Goal: Transaction & Acquisition: Purchase product/service

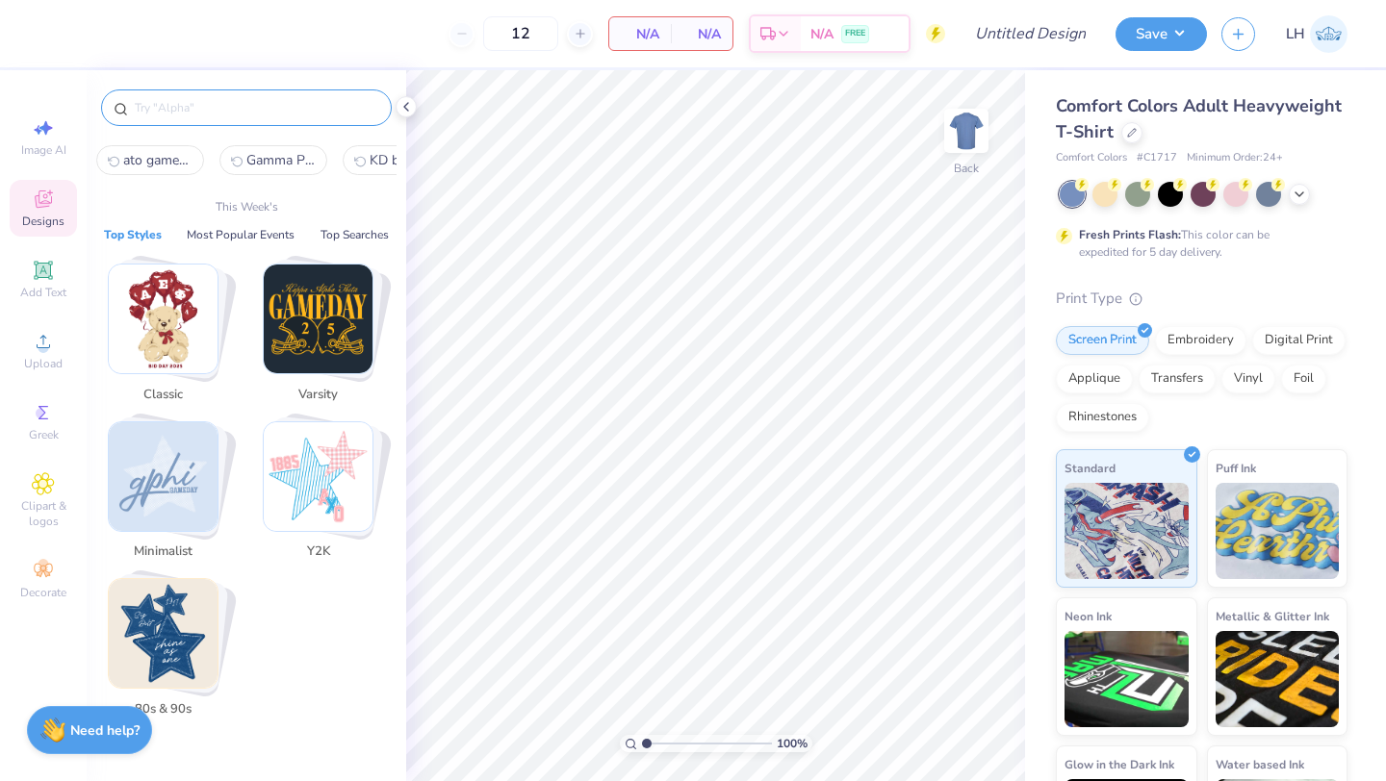
click at [231, 115] on input "text" at bounding box center [256, 107] width 246 height 19
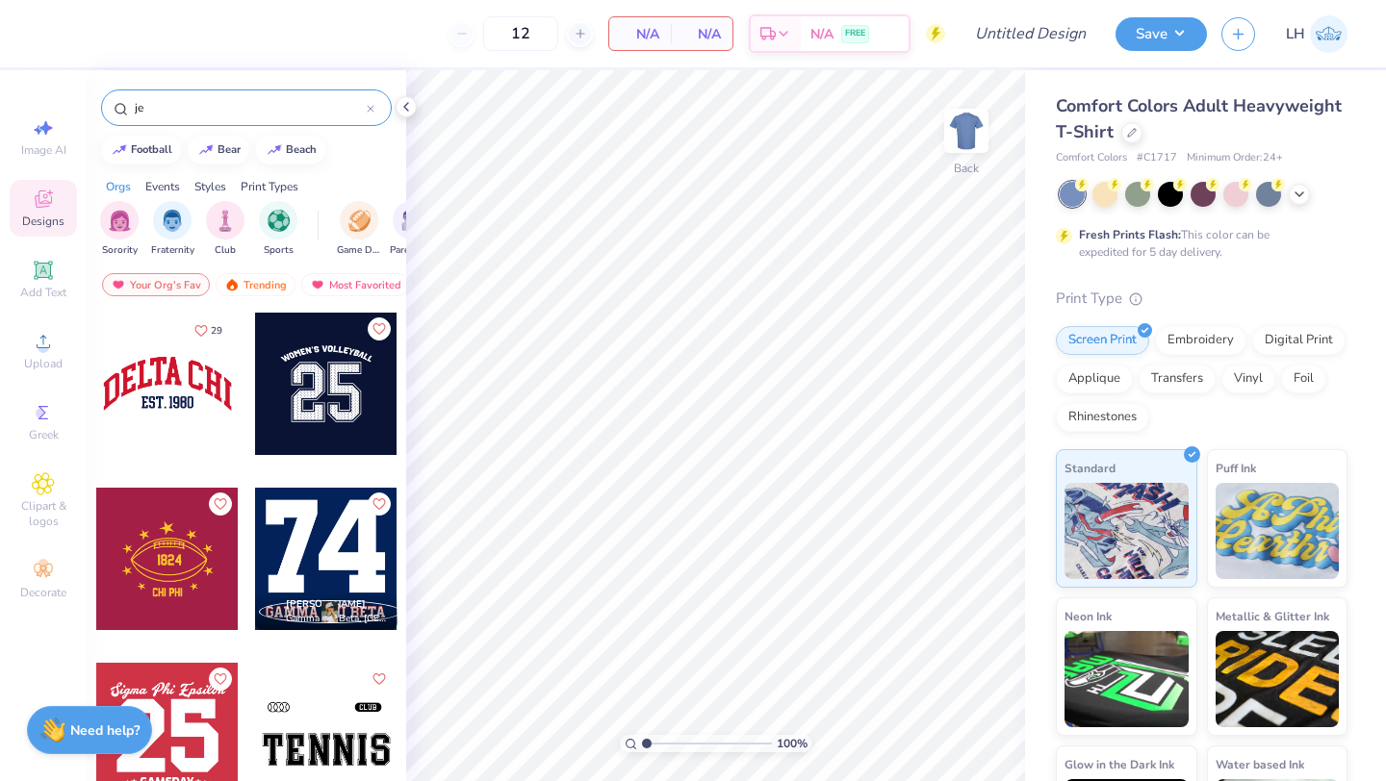
type input "j"
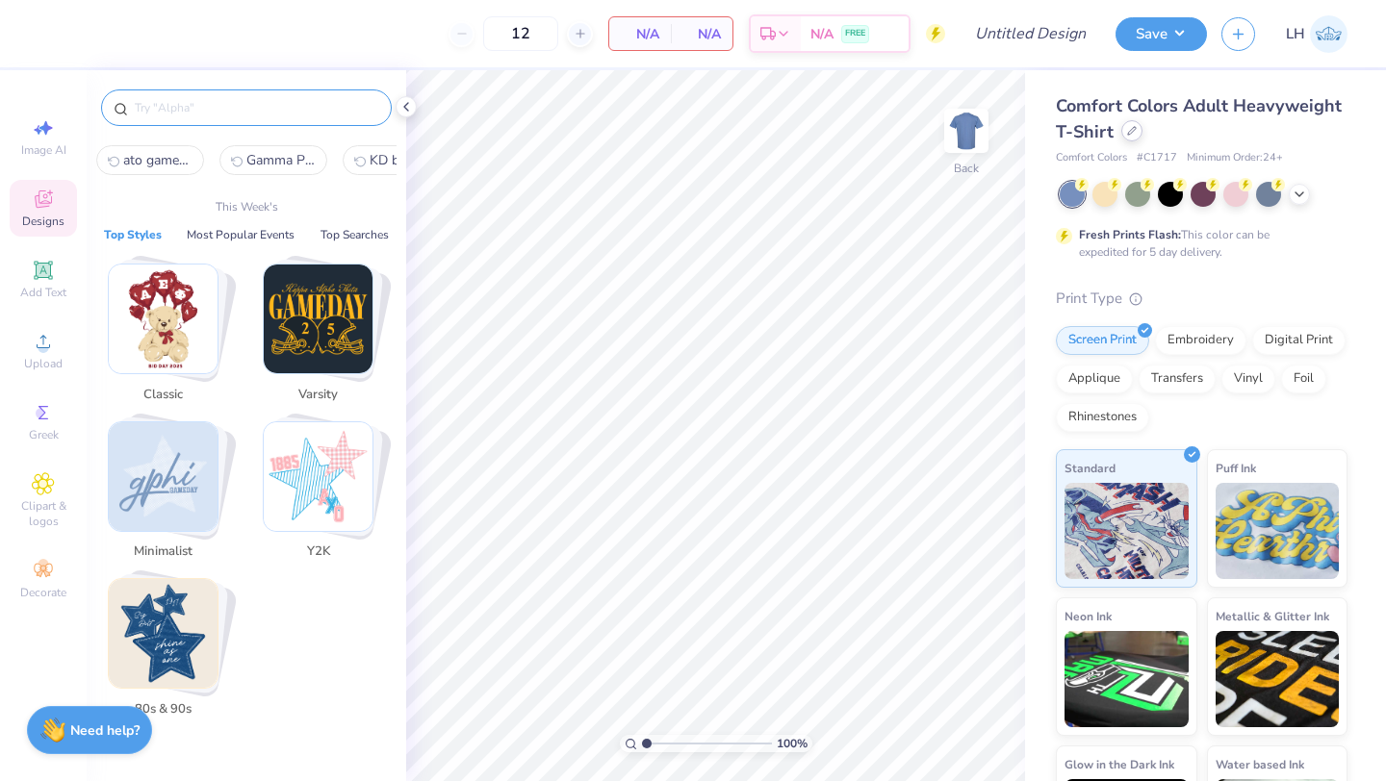
click at [1131, 142] on div "Comfort Colors Adult Heavyweight T-Shirt" at bounding box center [1202, 119] width 292 height 52
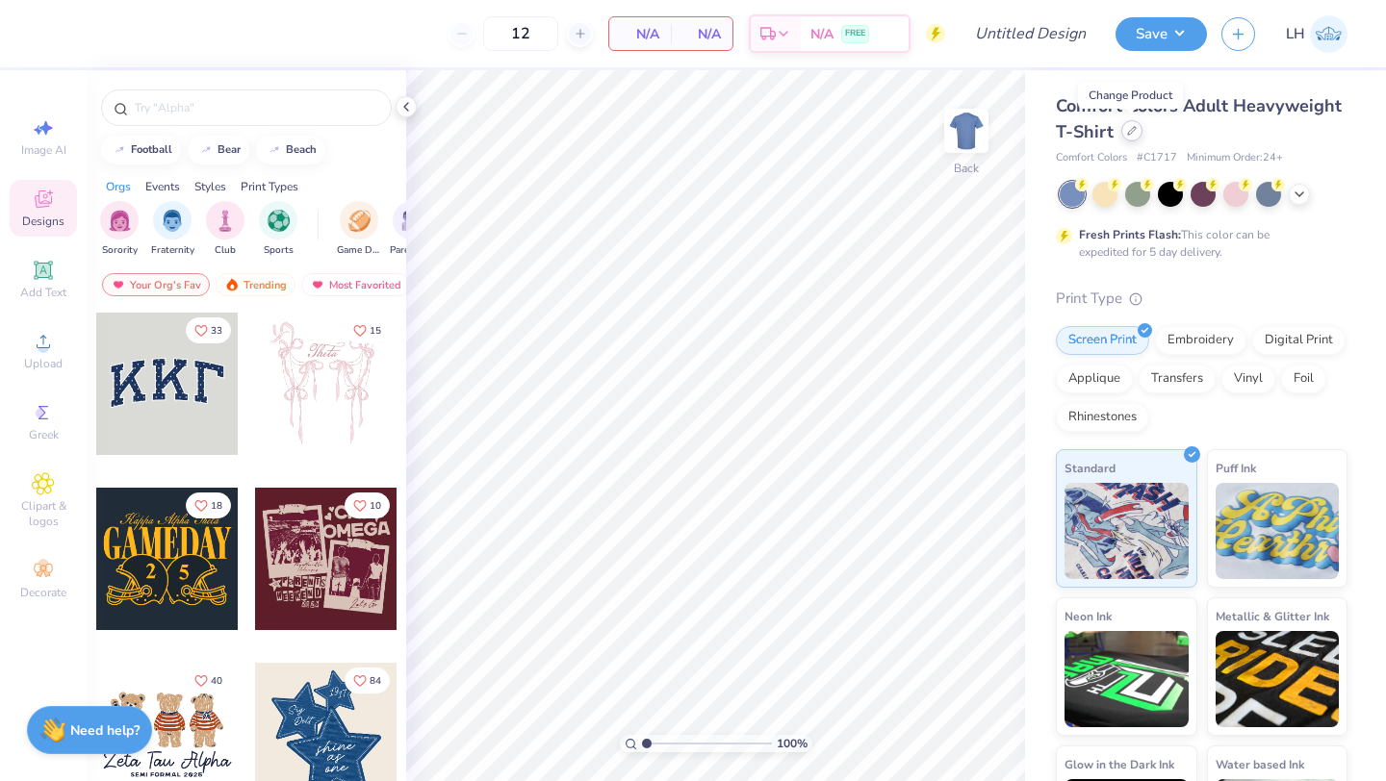
click at [1132, 135] on icon at bounding box center [1132, 131] width 10 height 10
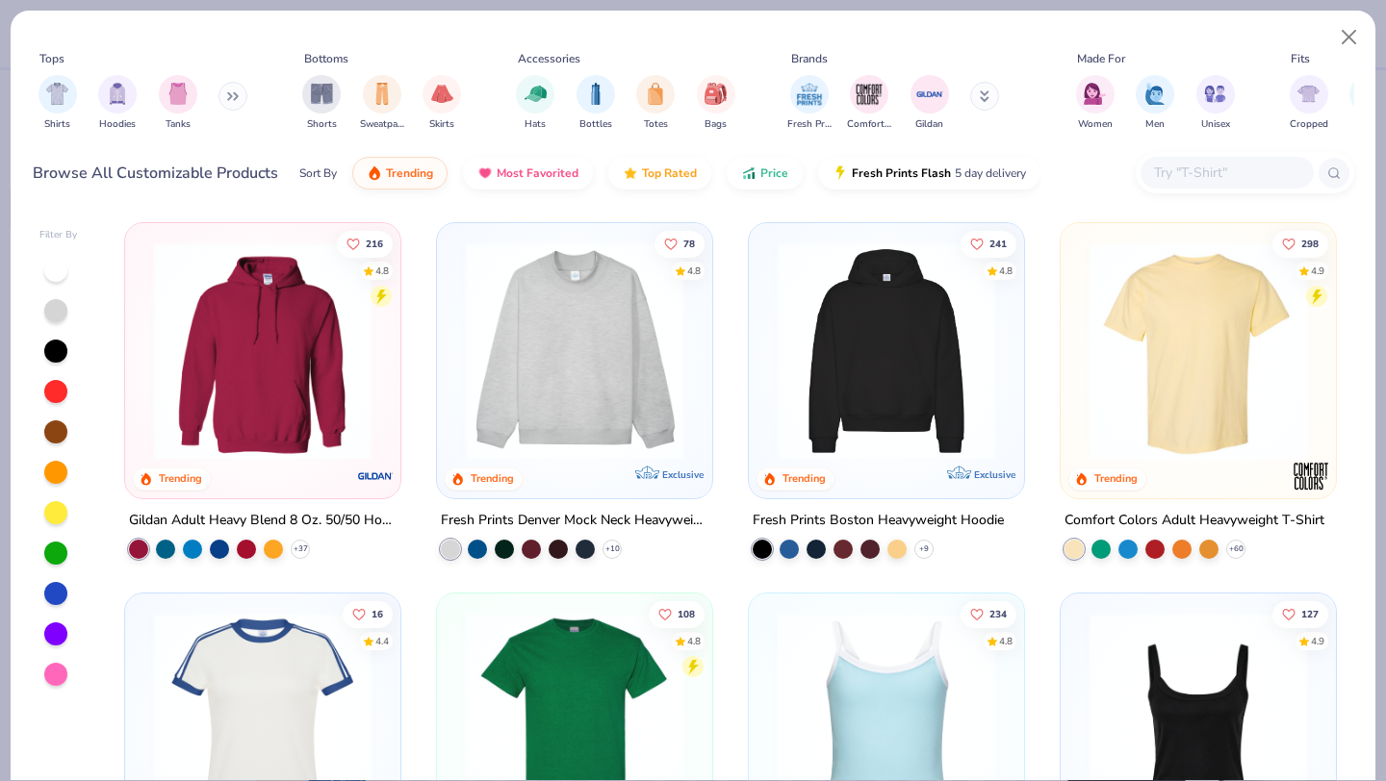
click at [1188, 170] on input "text" at bounding box center [1226, 173] width 148 height 22
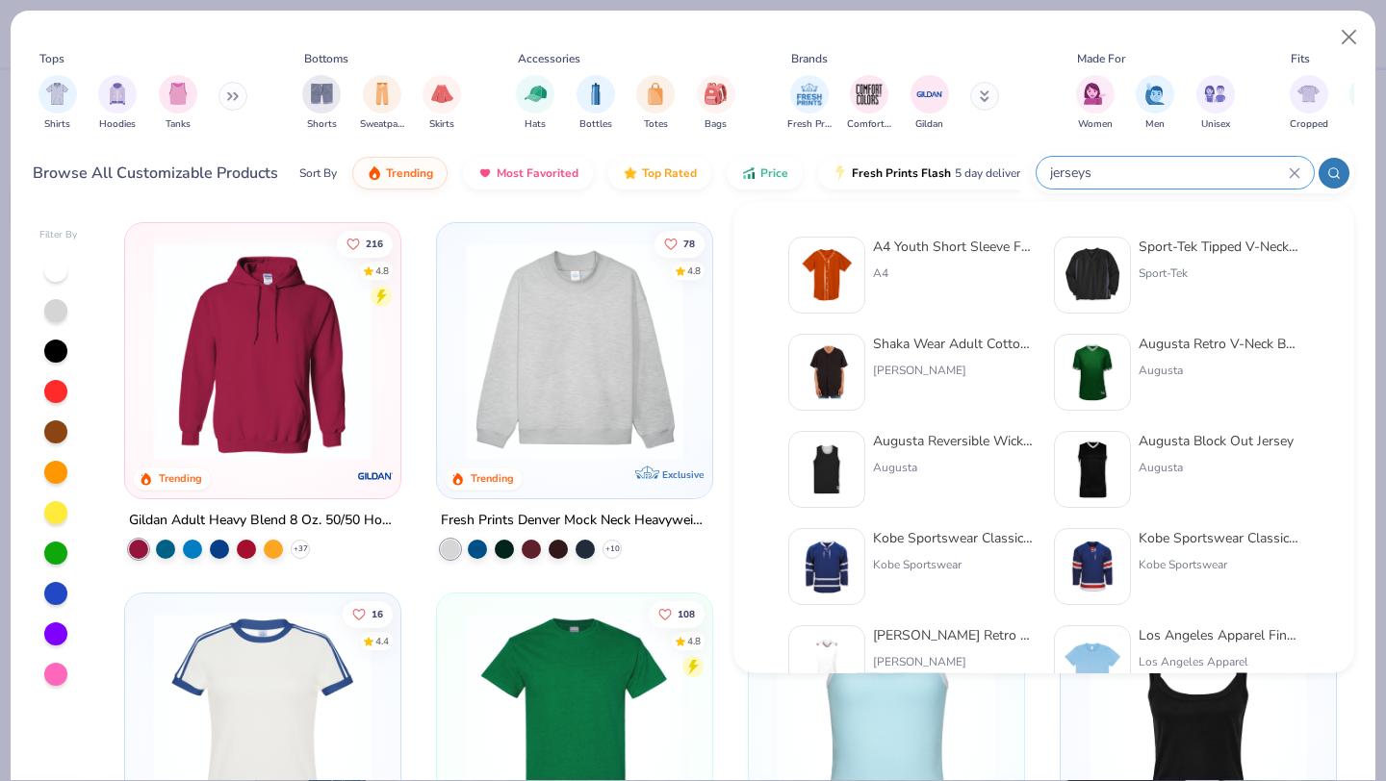
type input "jerseys"
click at [961, 243] on div "A4 Youth Short Sleeve Full Button Baseball Jersey" at bounding box center [954, 247] width 162 height 20
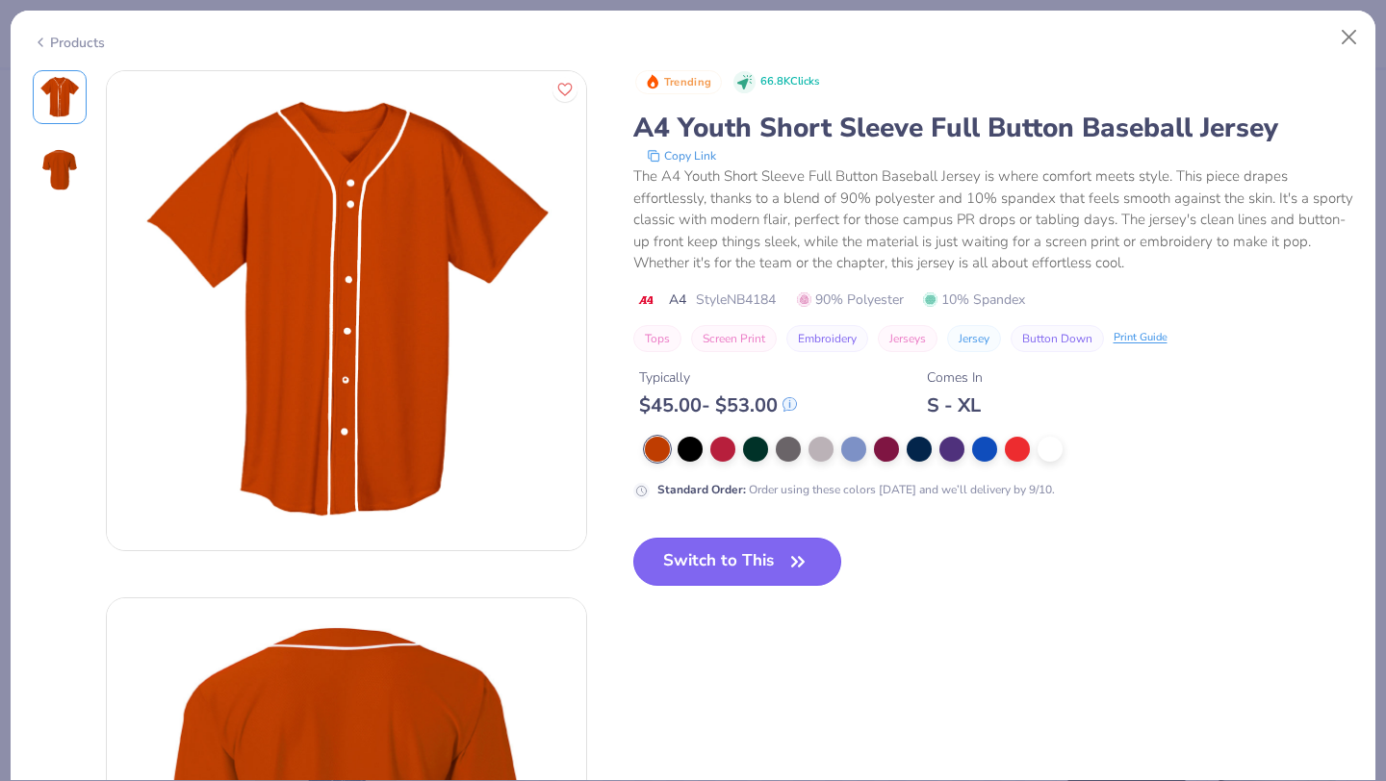
click at [721, 552] on button "Switch to This" at bounding box center [737, 562] width 209 height 48
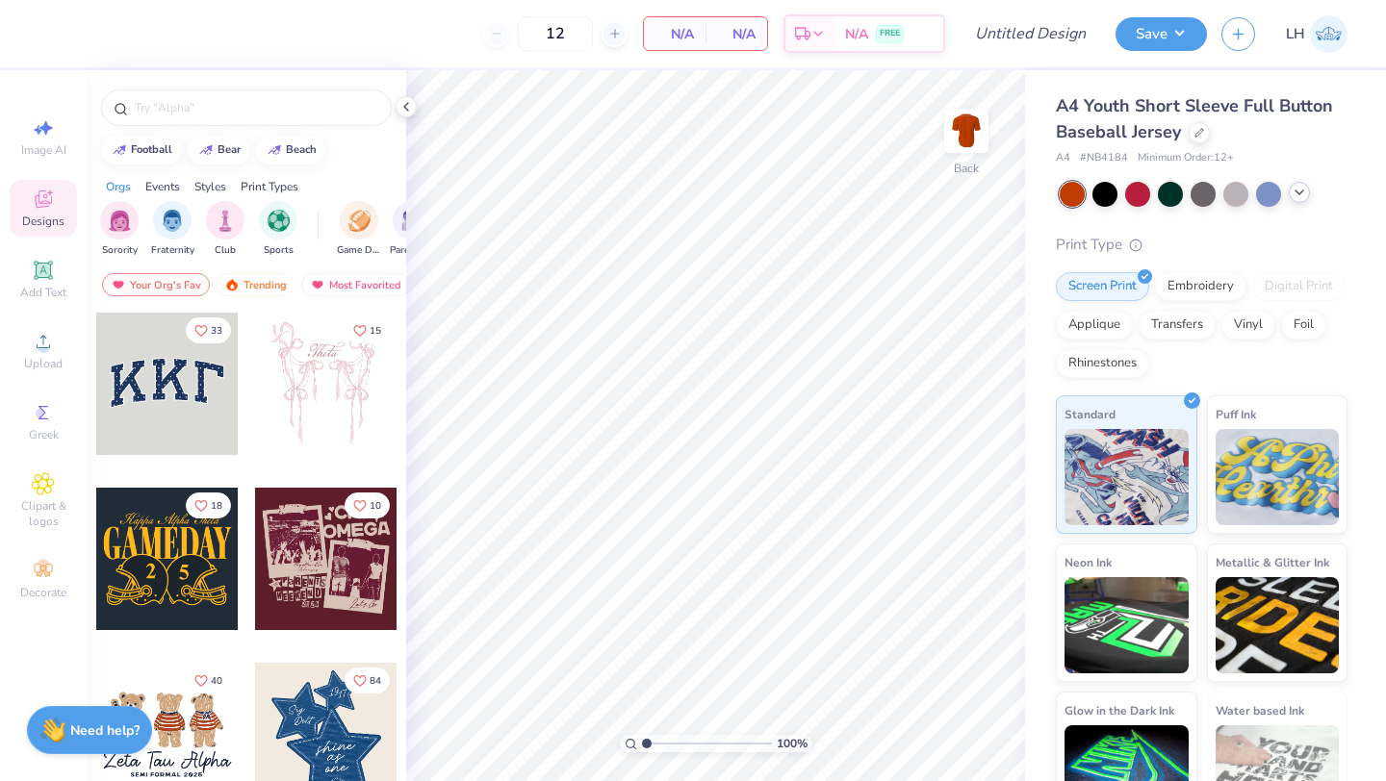
click at [1298, 191] on icon at bounding box center [1298, 192] width 15 height 15
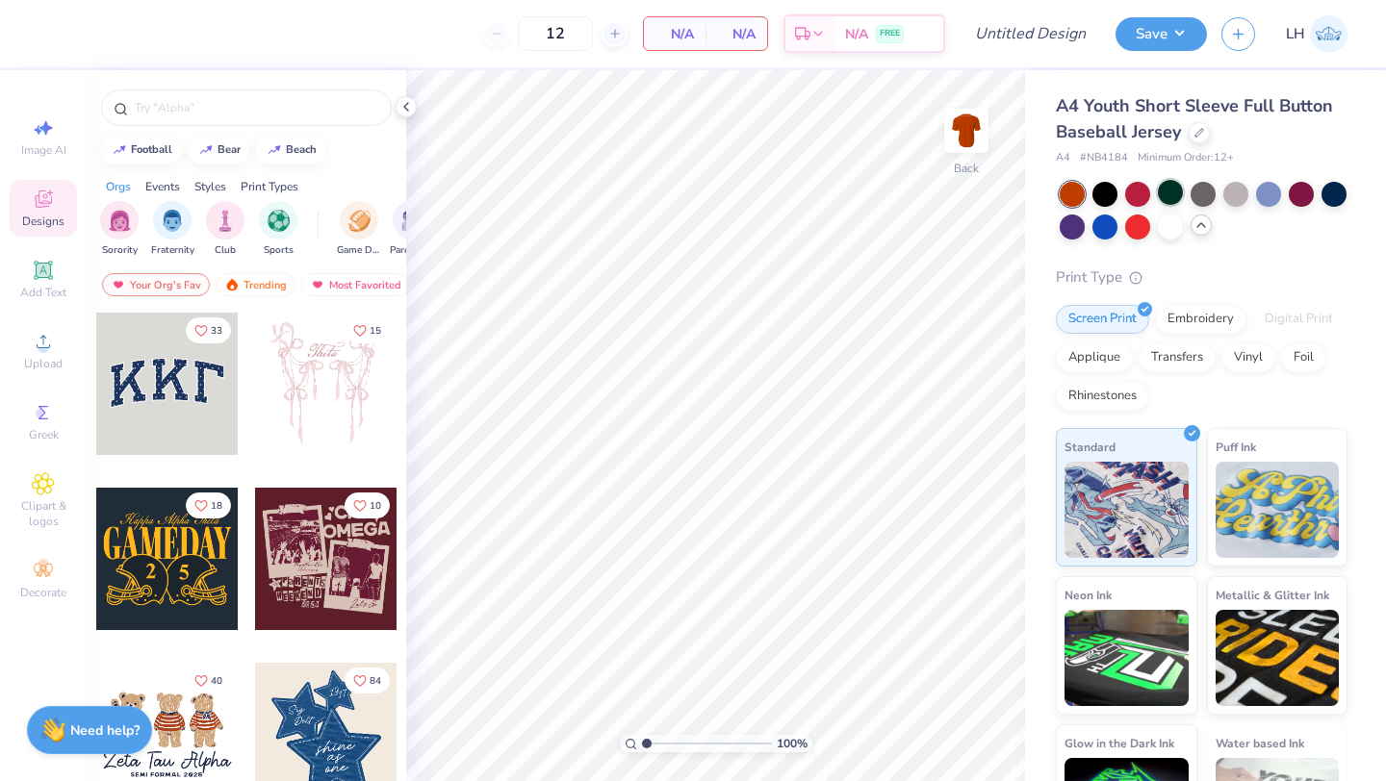
click at [1175, 194] on div at bounding box center [1170, 192] width 25 height 25
click at [404, 112] on icon at bounding box center [405, 106] width 15 height 15
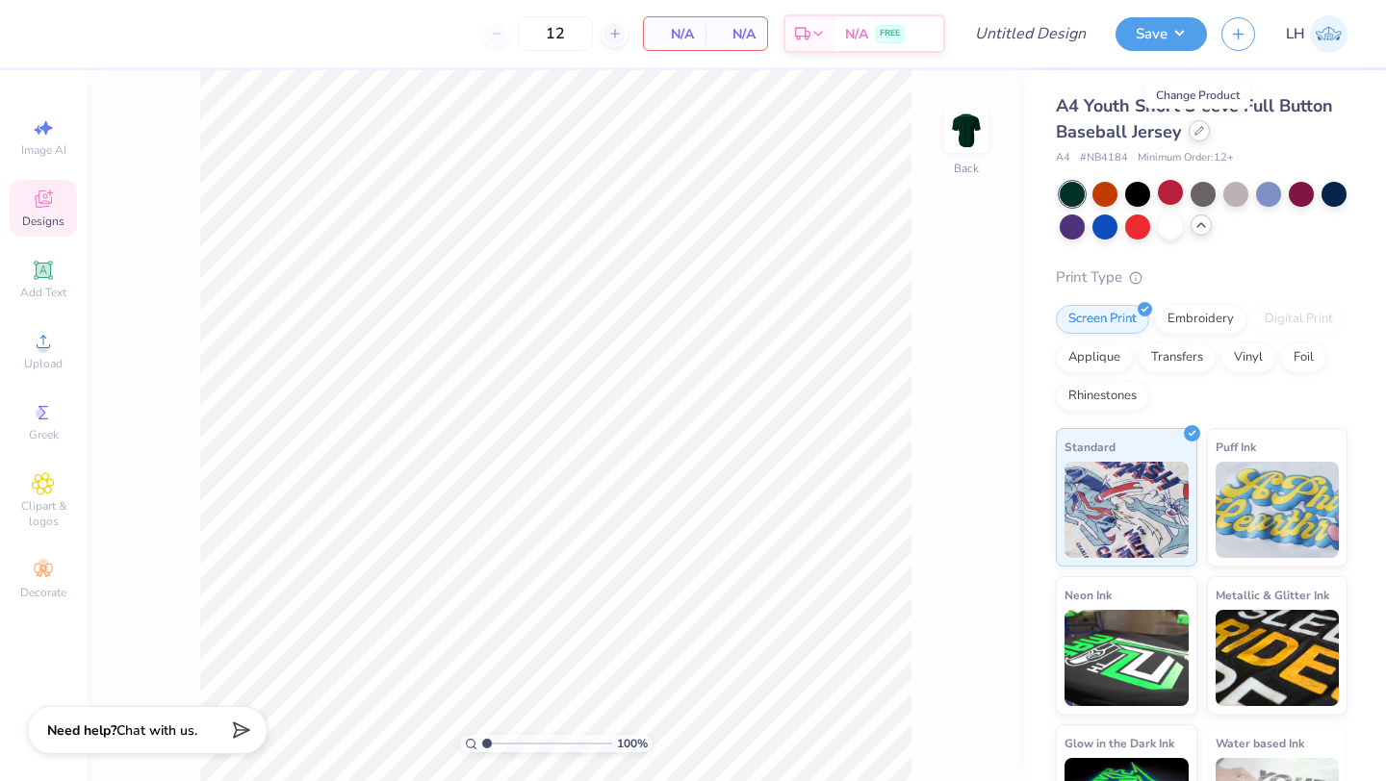
click at [1192, 139] on div at bounding box center [1199, 130] width 21 height 21
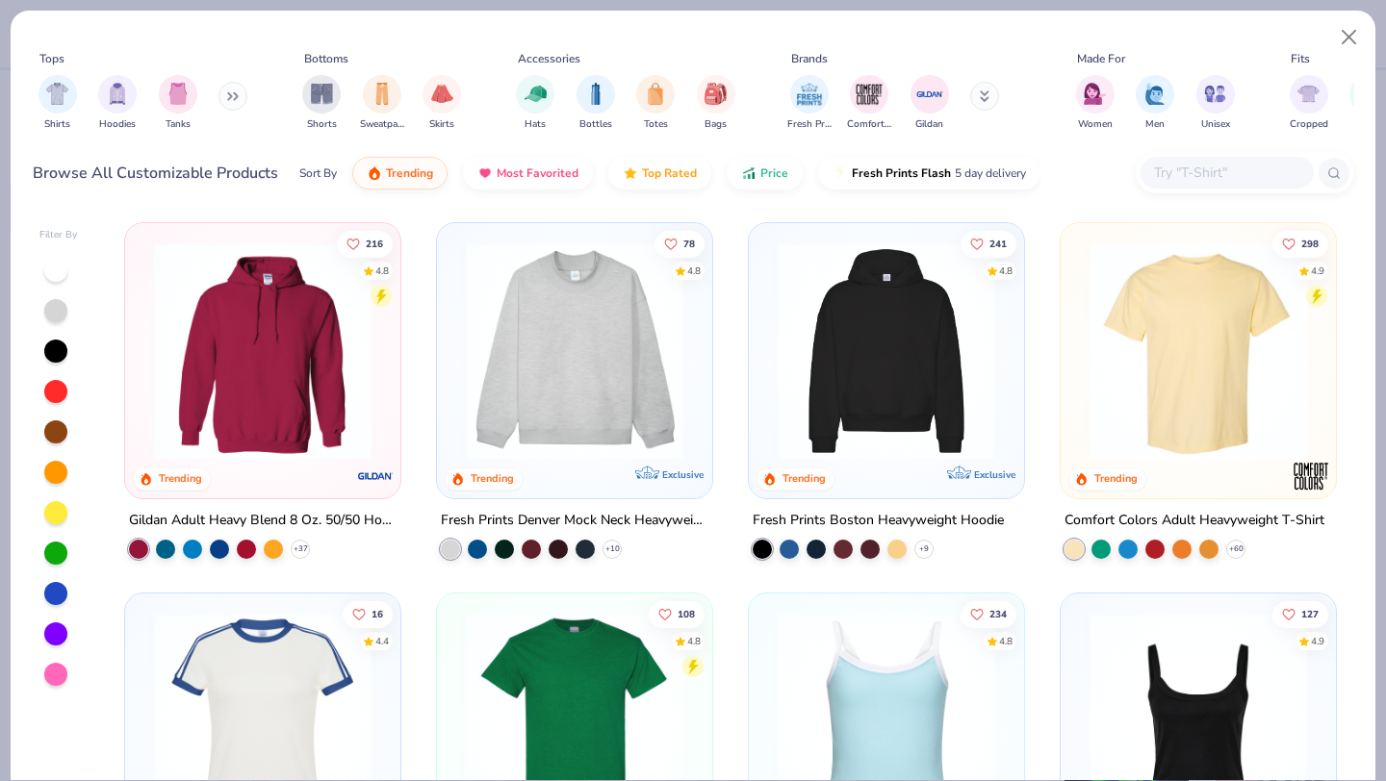
click at [1187, 166] on input "text" at bounding box center [1226, 173] width 148 height 22
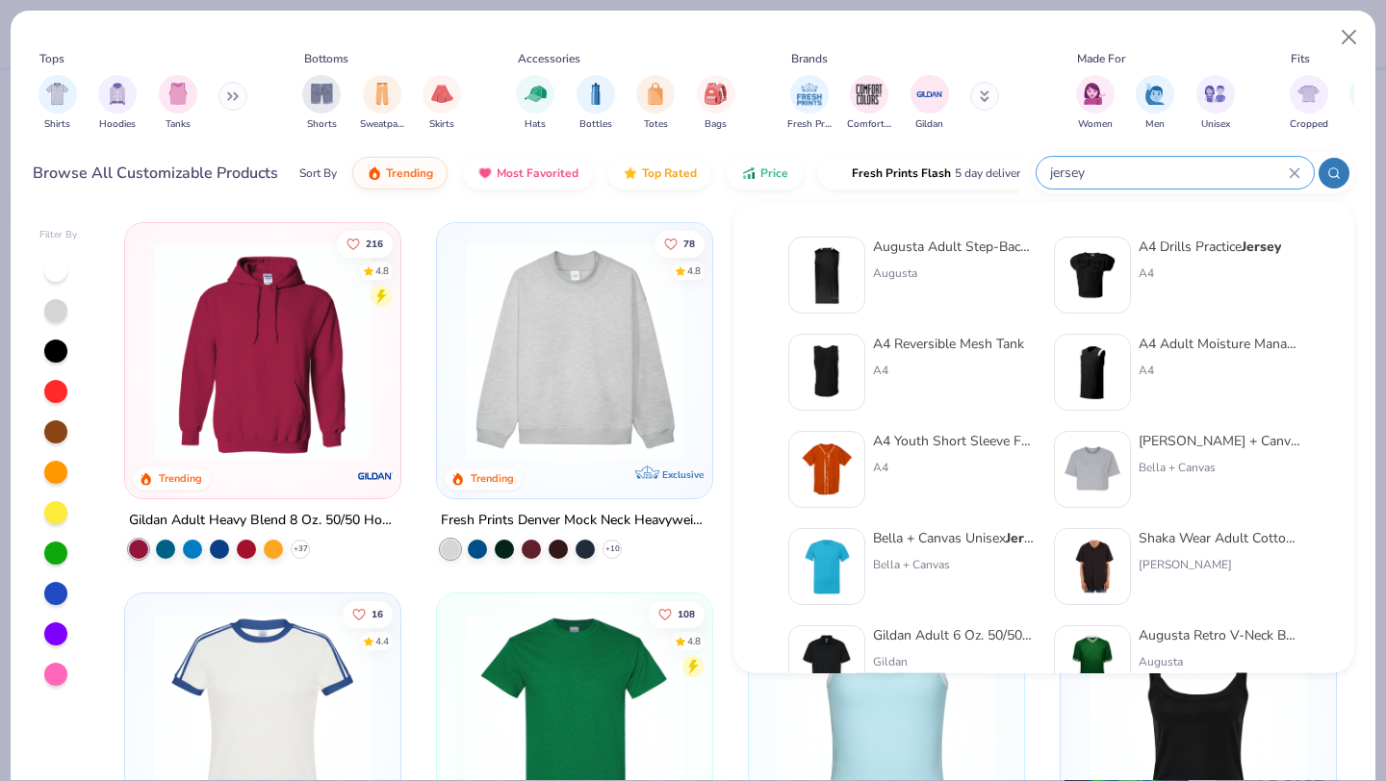
type input "jersey"
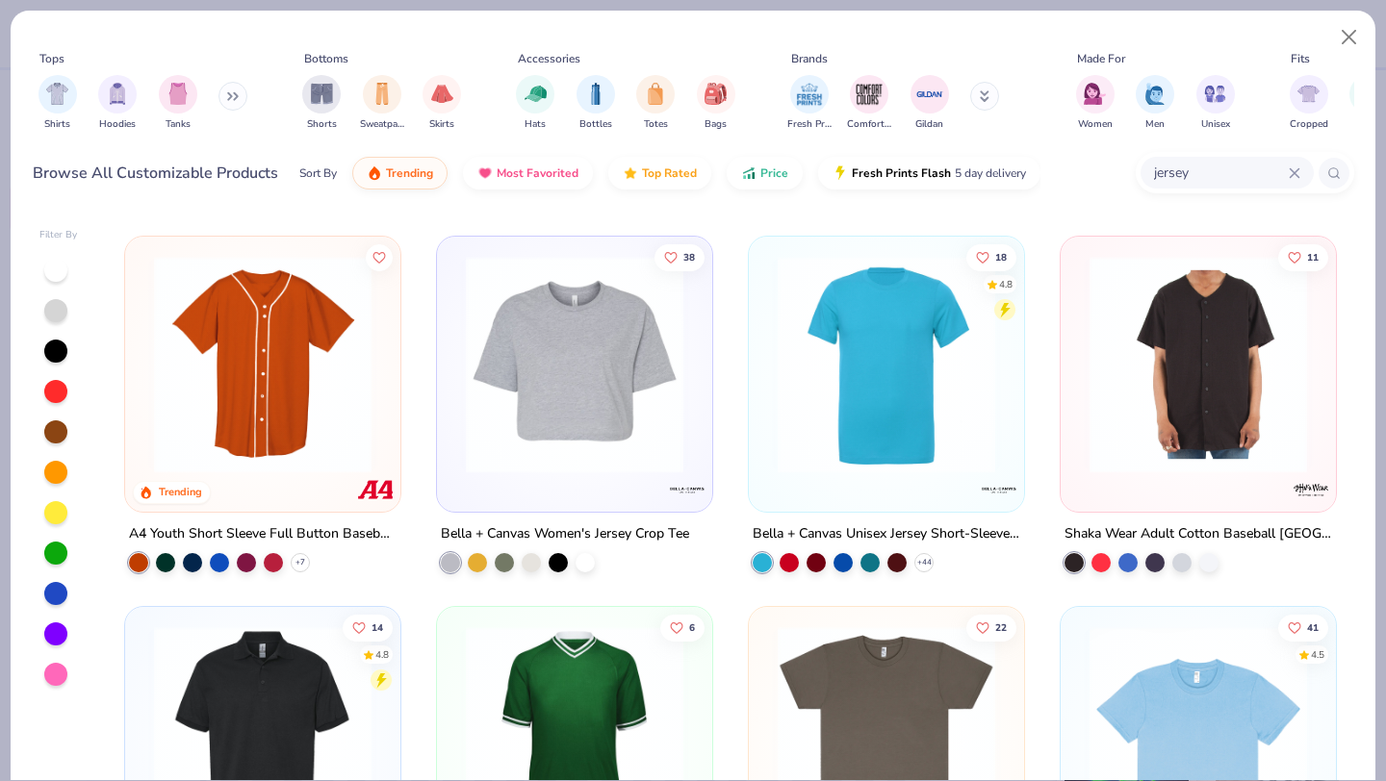
scroll to position [358, 0]
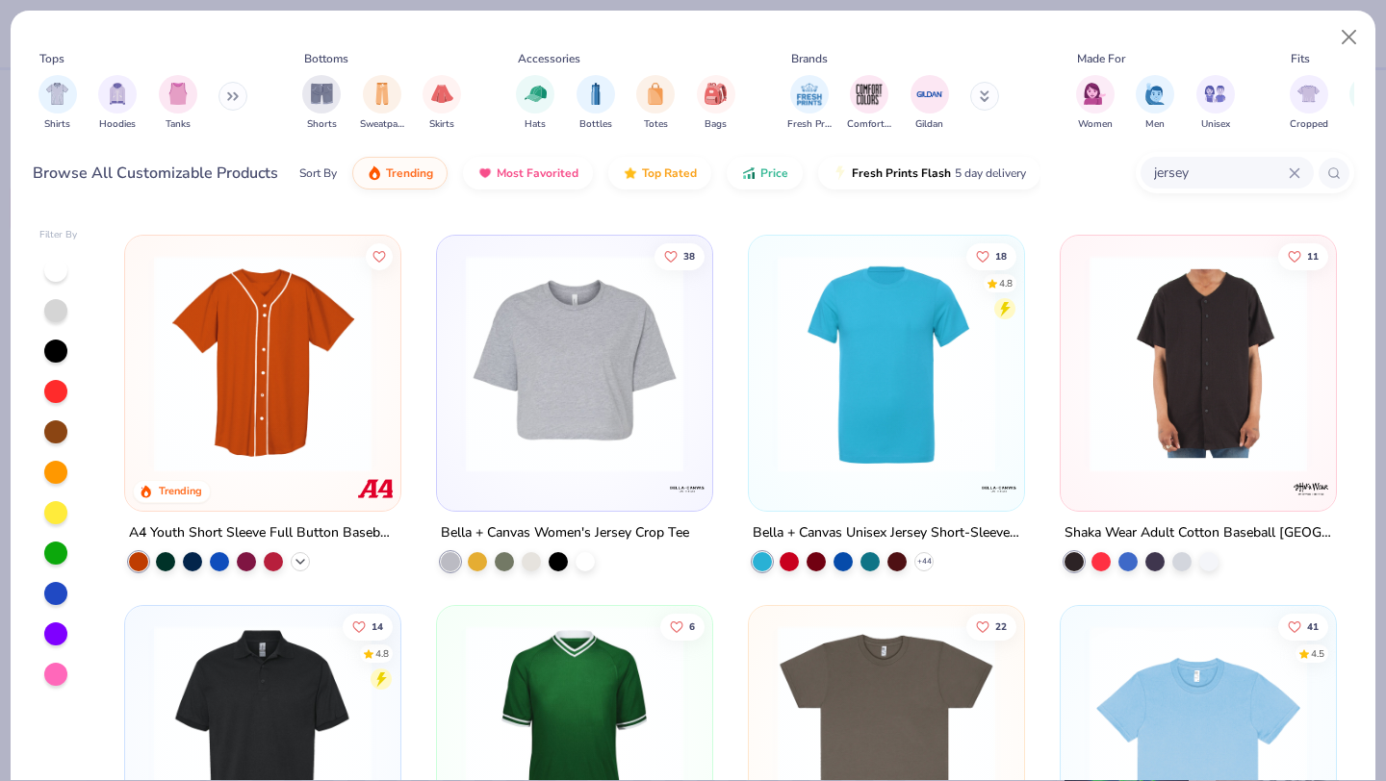
click at [303, 563] on icon at bounding box center [300, 560] width 15 height 15
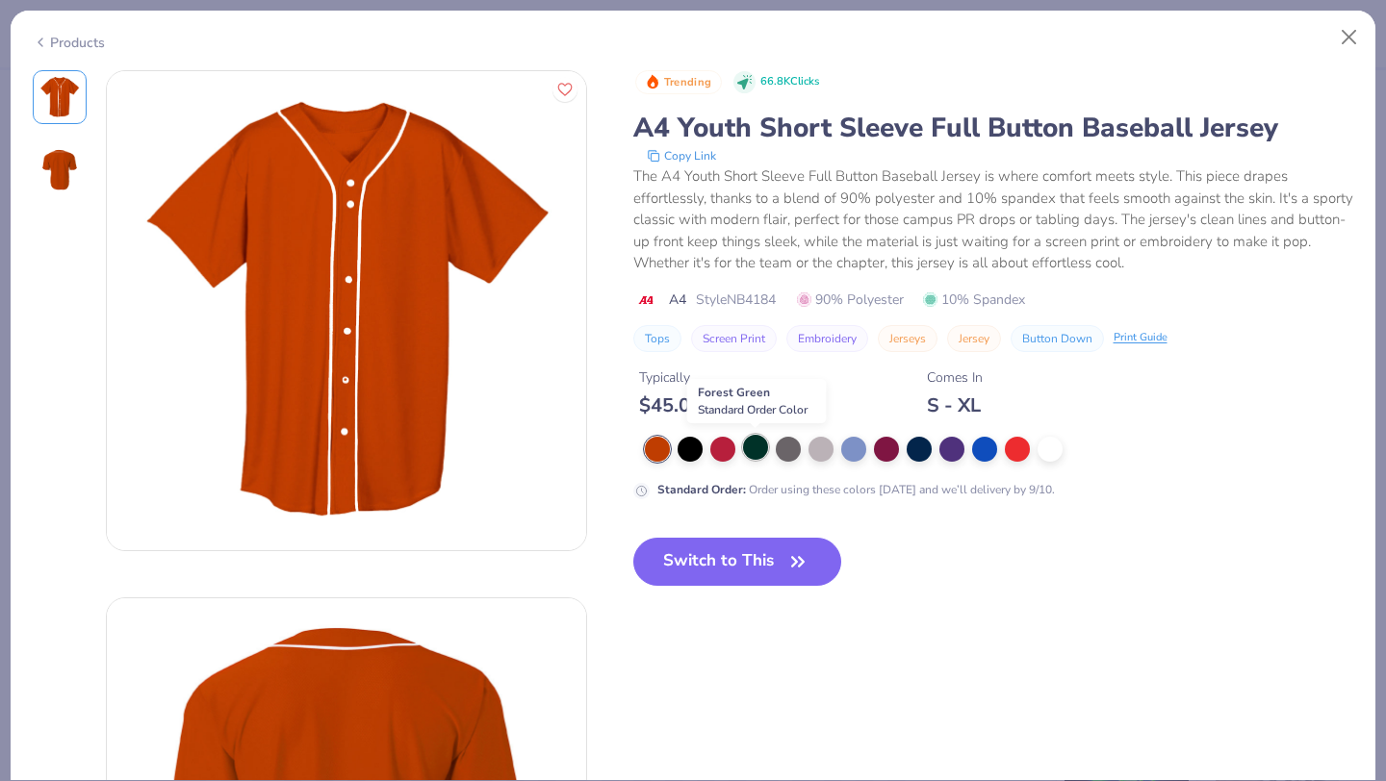
click at [761, 453] on div at bounding box center [755, 447] width 25 height 25
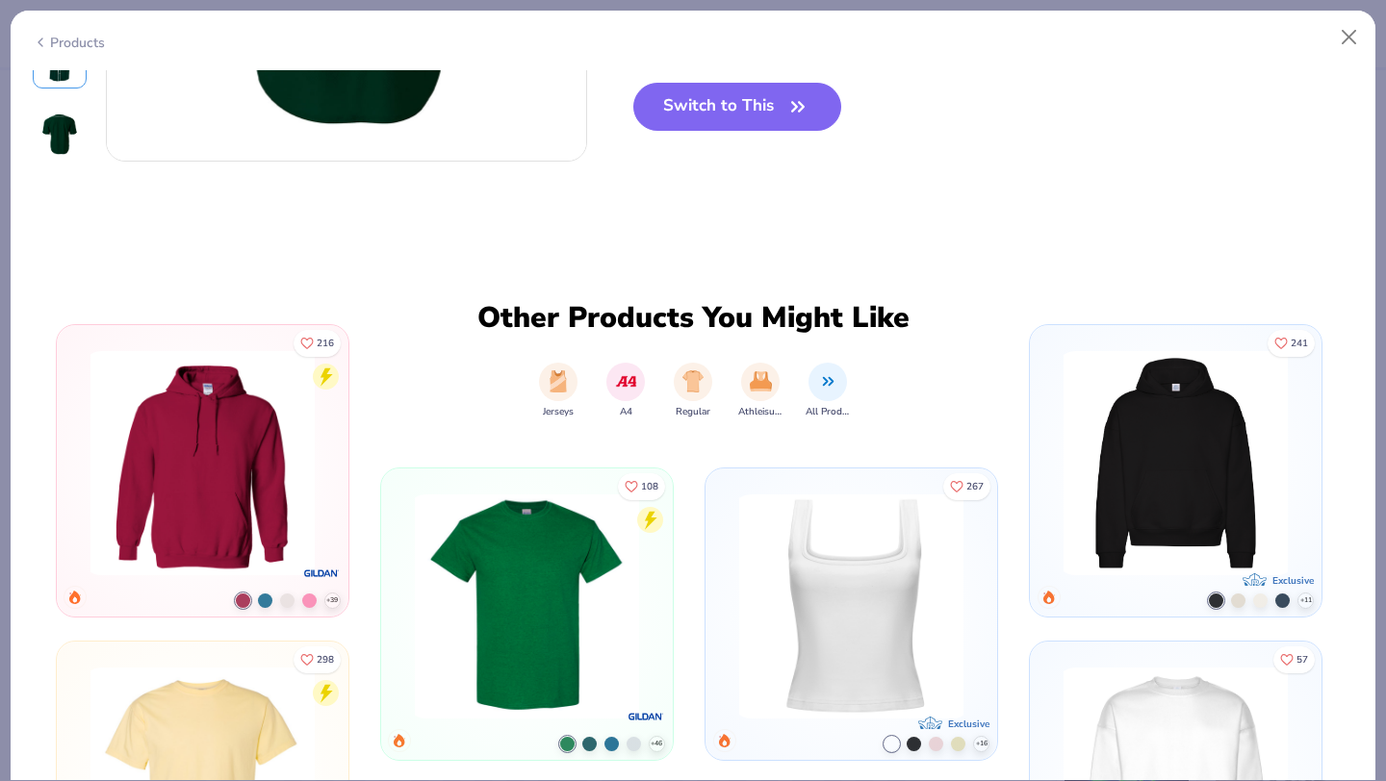
scroll to position [921, 0]
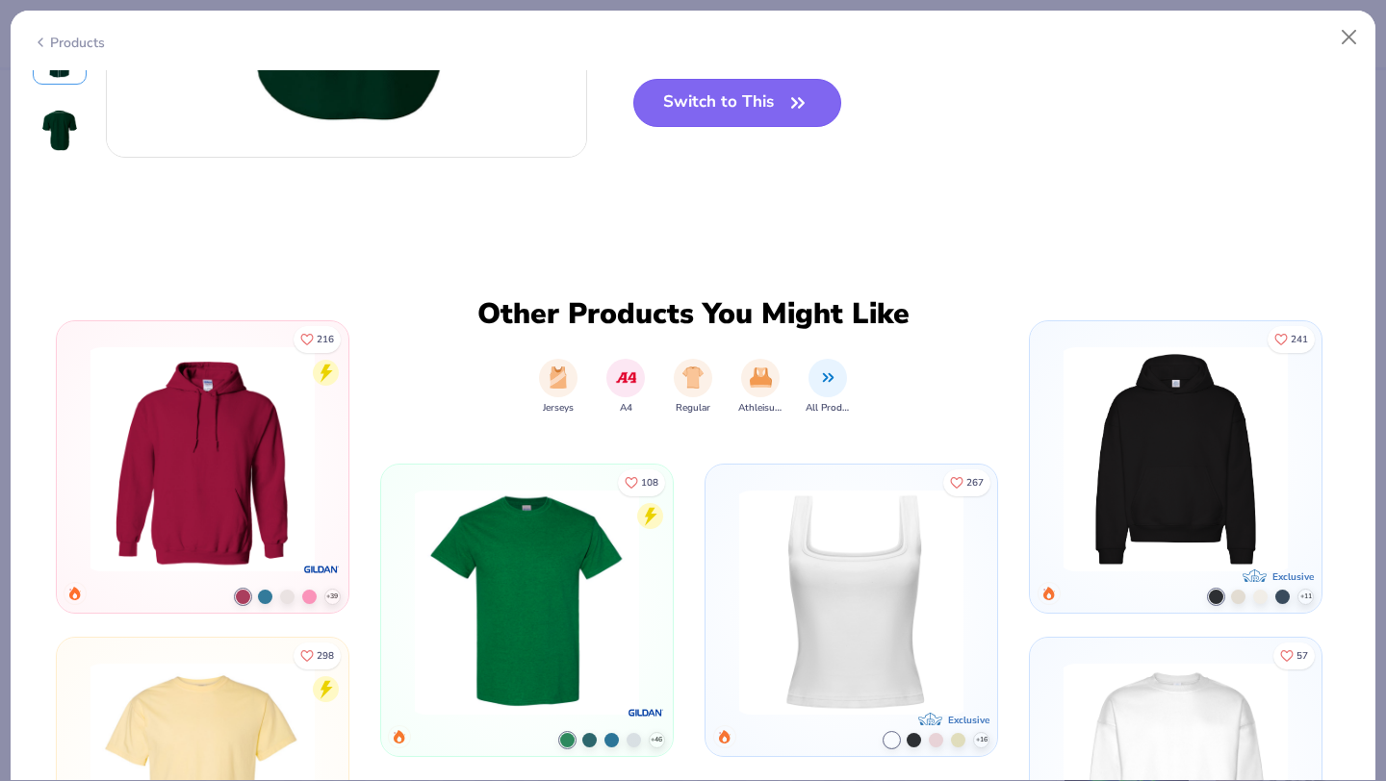
click at [758, 86] on button "Switch to This" at bounding box center [737, 103] width 209 height 48
